Goal: Subscribe to service/newsletter

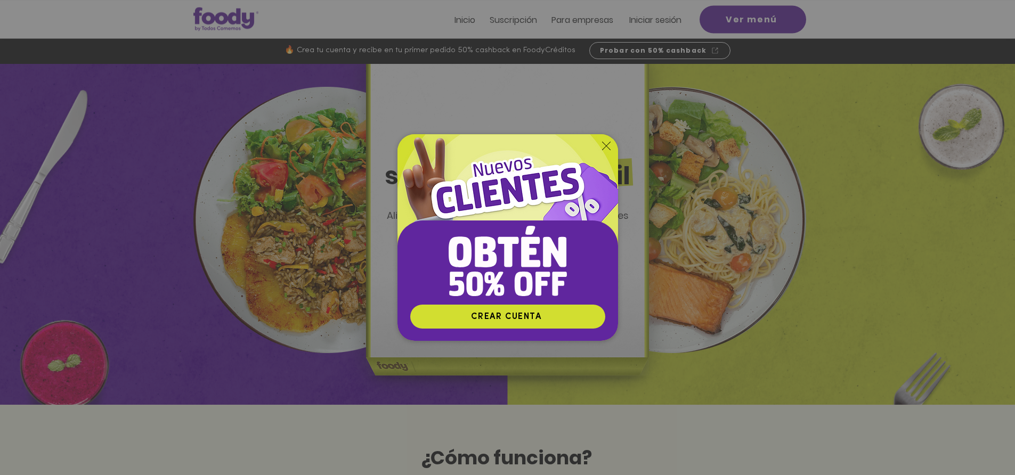
click at [602, 147] on icon "Volver al sitio" at bounding box center [606, 146] width 9 height 9
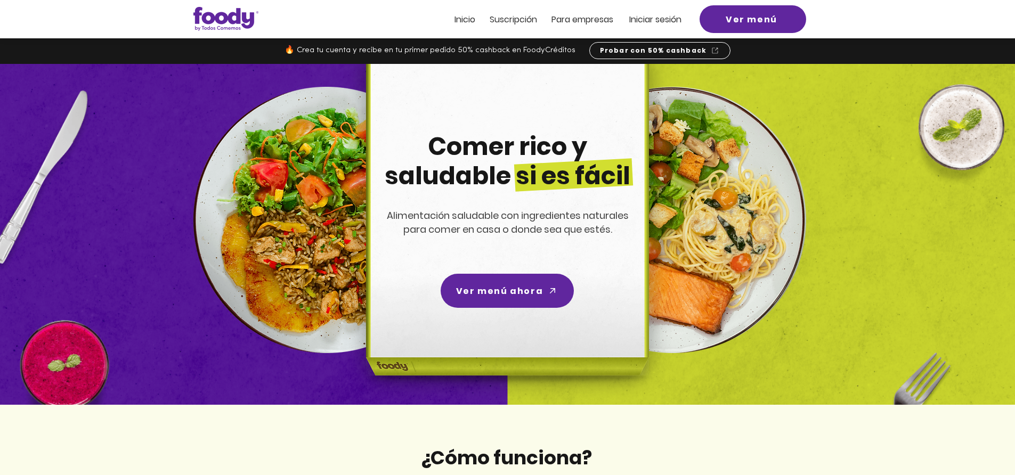
click at [521, 20] on span "Suscripción" at bounding box center [513, 19] width 47 height 12
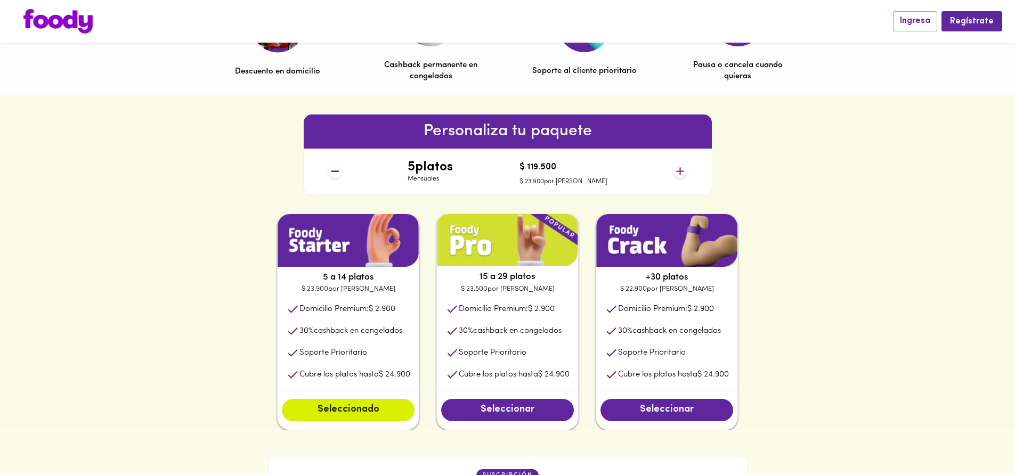
scroll to position [438, 0]
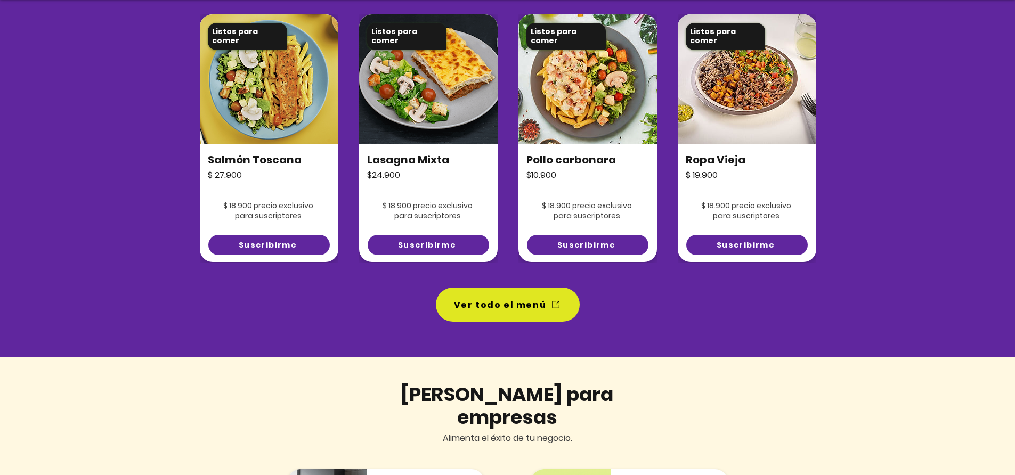
scroll to position [835, 0]
